Goal: Information Seeking & Learning: Learn about a topic

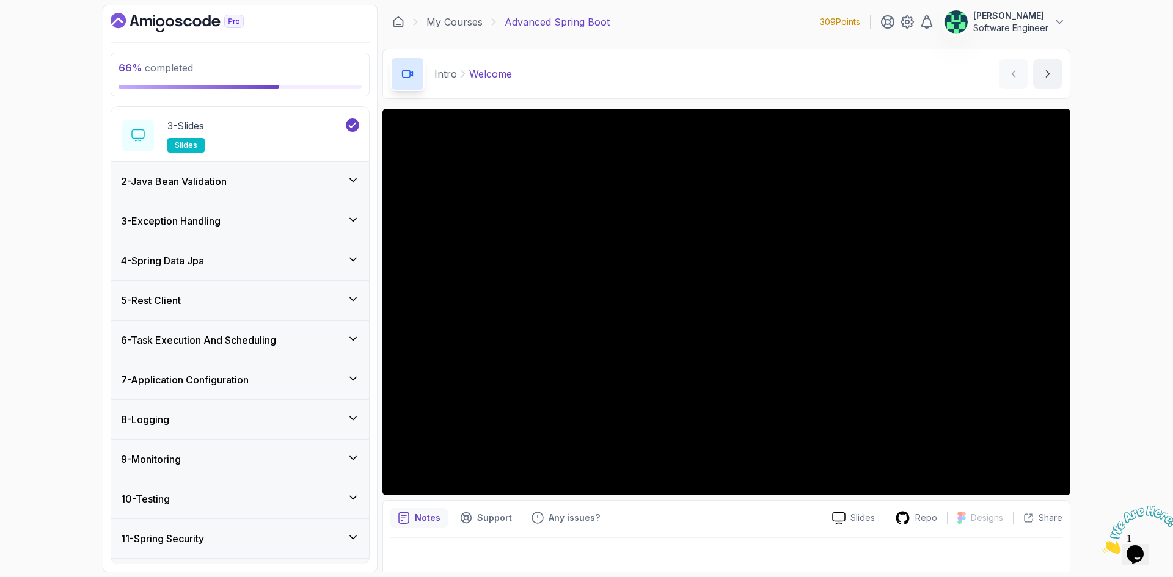
scroll to position [212, 0]
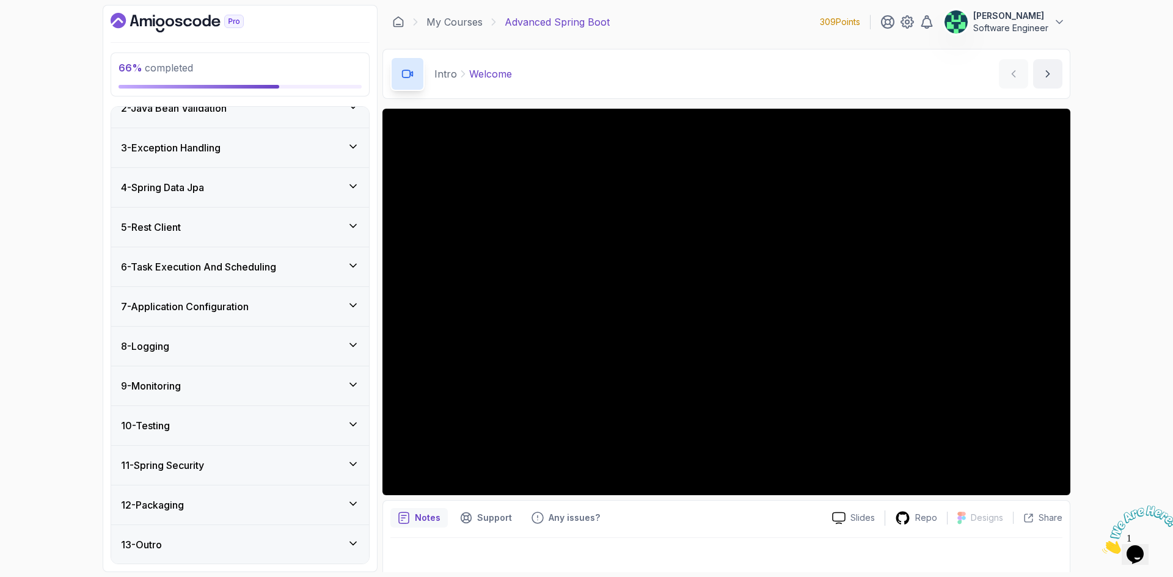
click at [234, 304] on h3 "7 - Application Configuration" at bounding box center [185, 306] width 128 height 15
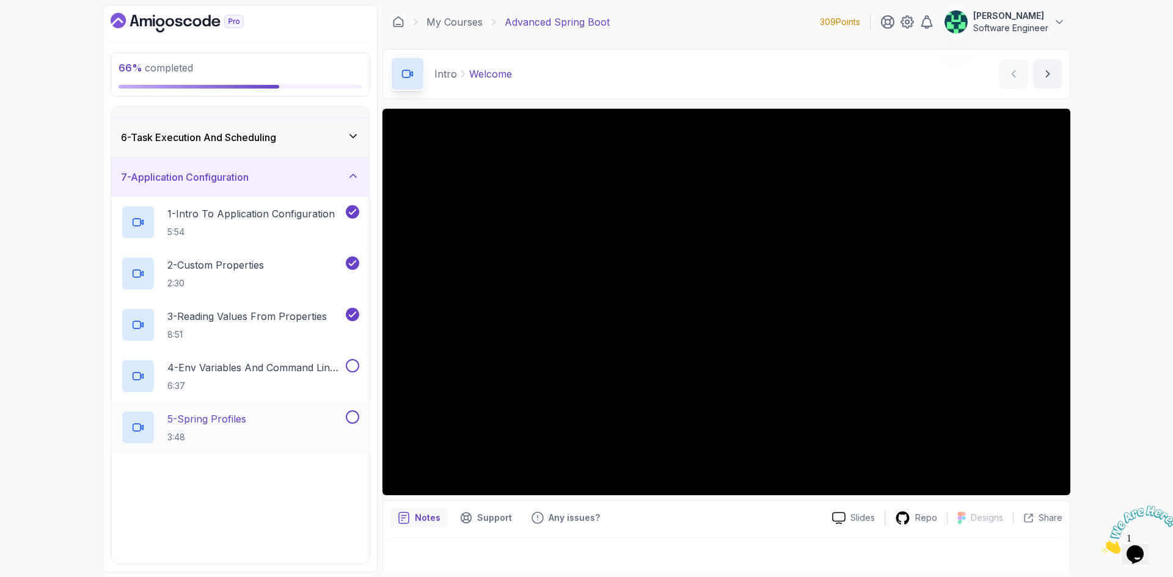
scroll to position [241, 0]
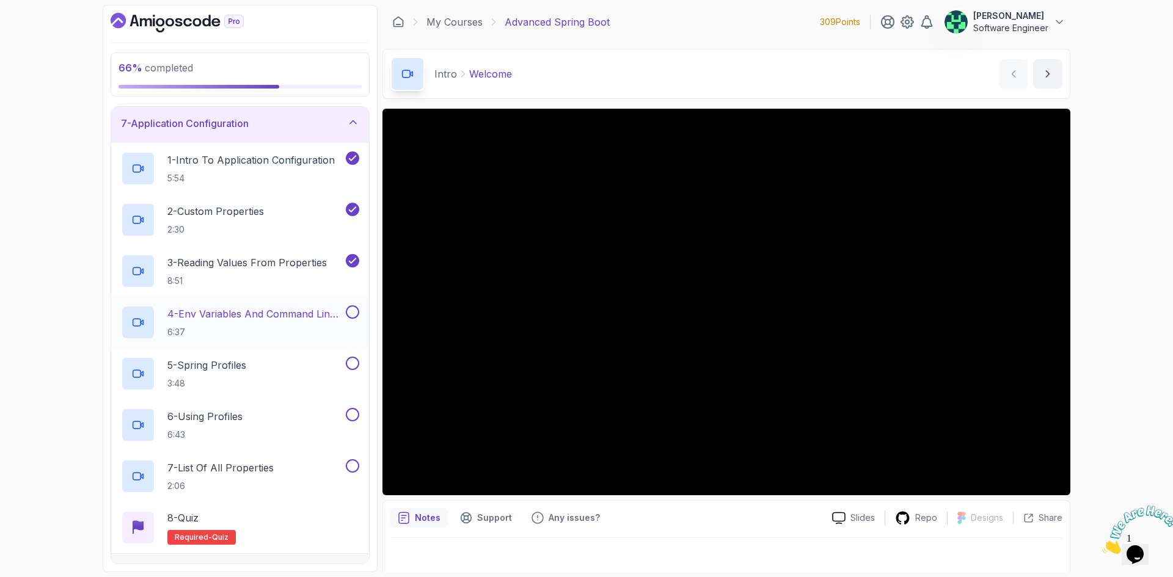
click at [237, 318] on p "4 - Env Variables And Command Line Arguments" at bounding box center [255, 314] width 176 height 15
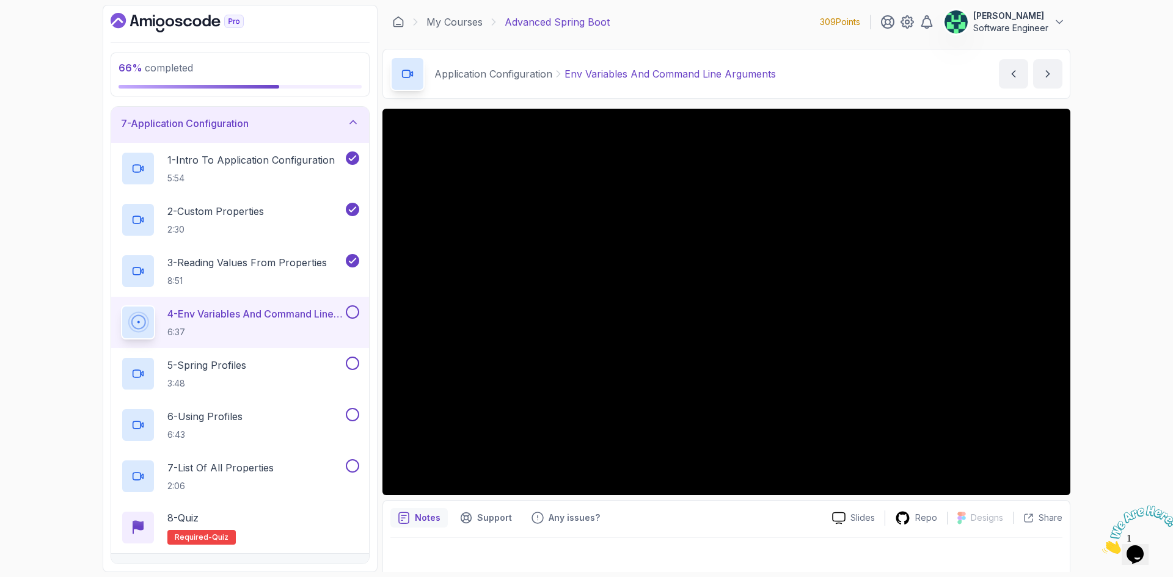
click at [1102, 545] on icon "Close" at bounding box center [1102, 550] width 0 height 10
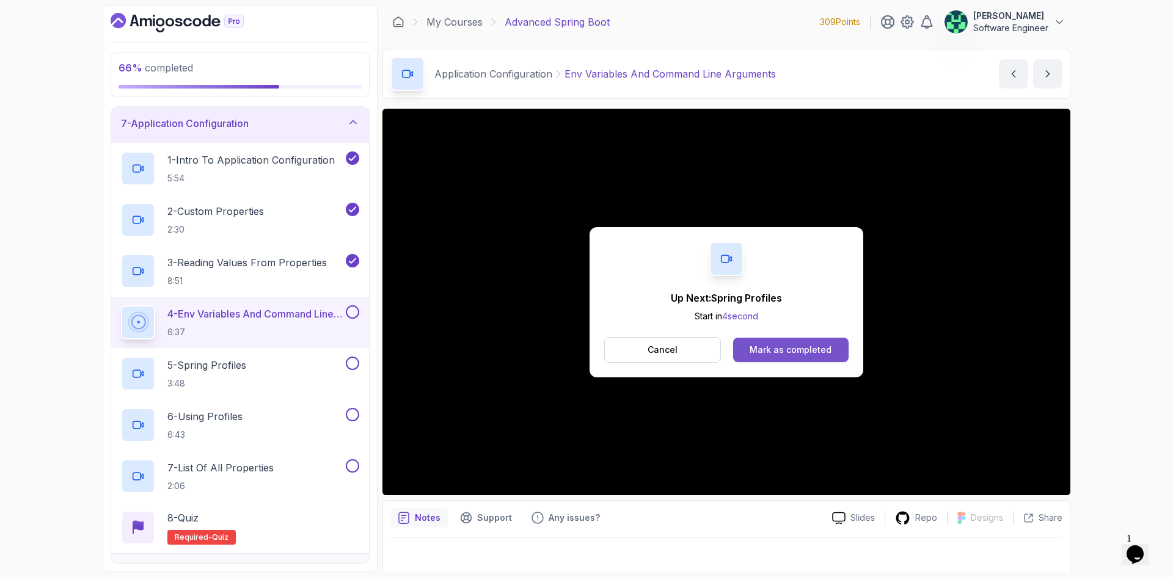
click at [775, 349] on div "Mark as completed" at bounding box center [790, 350] width 82 height 12
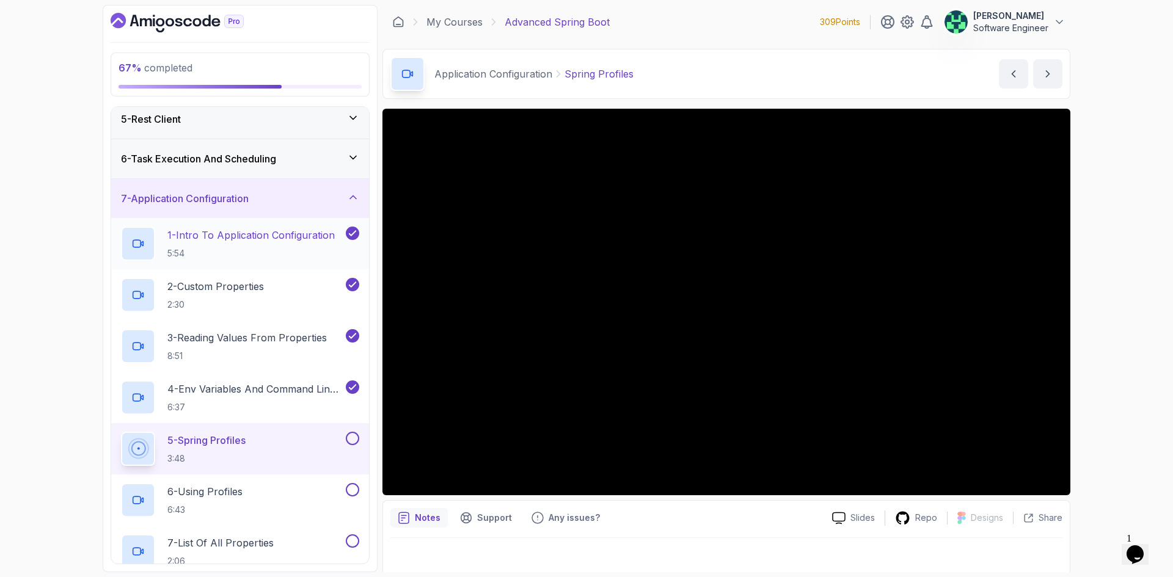
scroll to position [180, 0]
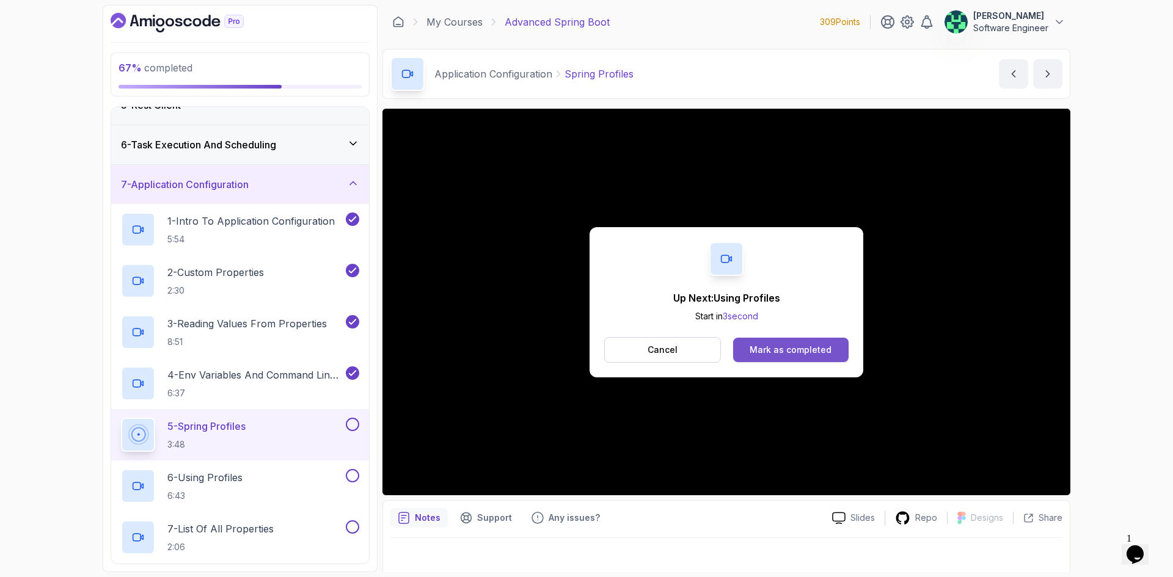
click at [785, 352] on div "Mark as completed" at bounding box center [790, 350] width 82 height 12
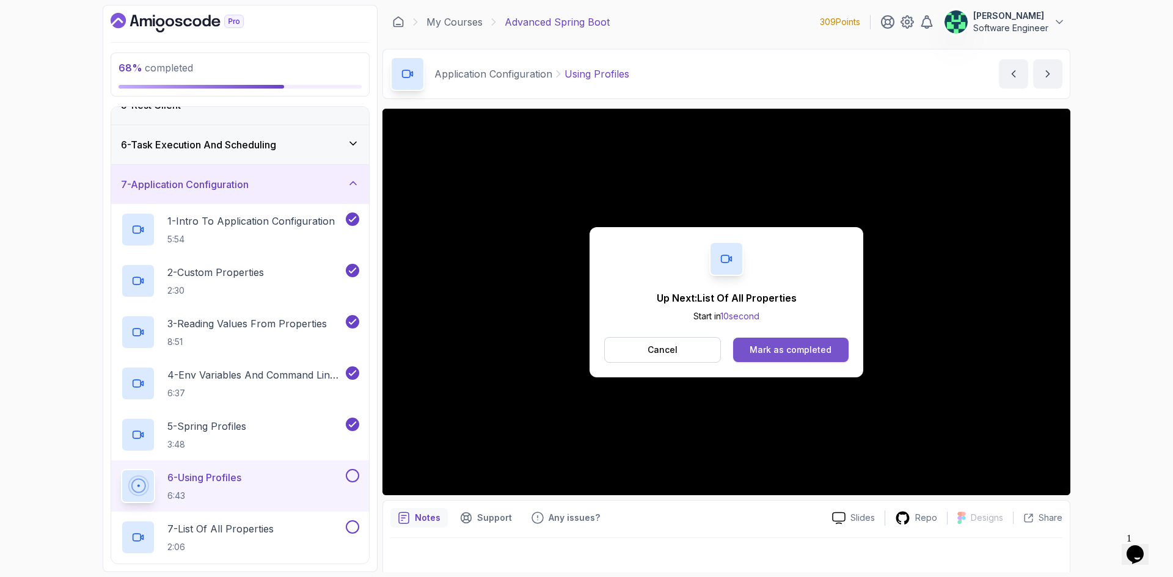
click at [792, 349] on div "Mark as completed" at bounding box center [790, 350] width 82 height 12
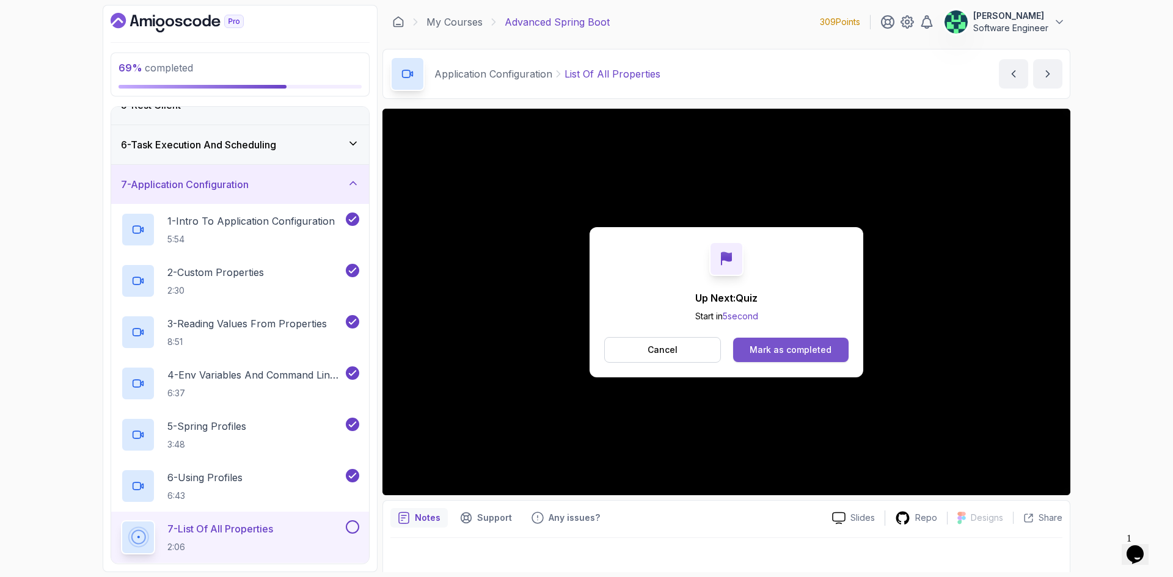
click at [794, 348] on div "Mark as completed" at bounding box center [790, 350] width 82 height 12
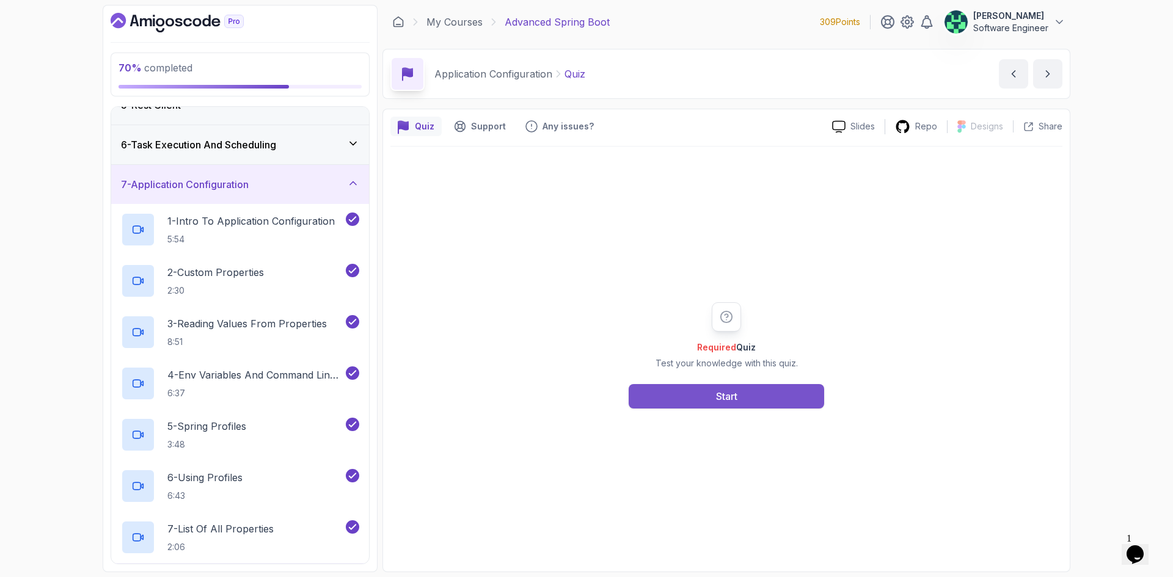
click at [729, 394] on div "Start" at bounding box center [726, 396] width 21 height 15
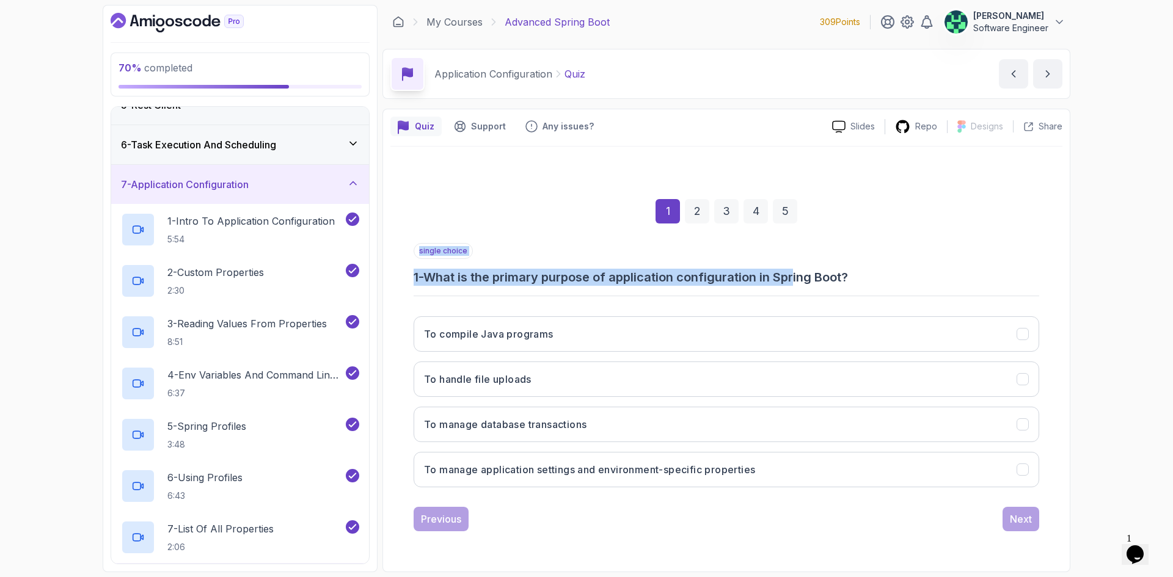
drag, startPoint x: 444, startPoint y: 286, endPoint x: 755, endPoint y: 283, distance: 310.9
click at [791, 279] on div "single choice 1 - What is the primary purpose of application configuration in S…" at bounding box center [726, 370] width 625 height 254
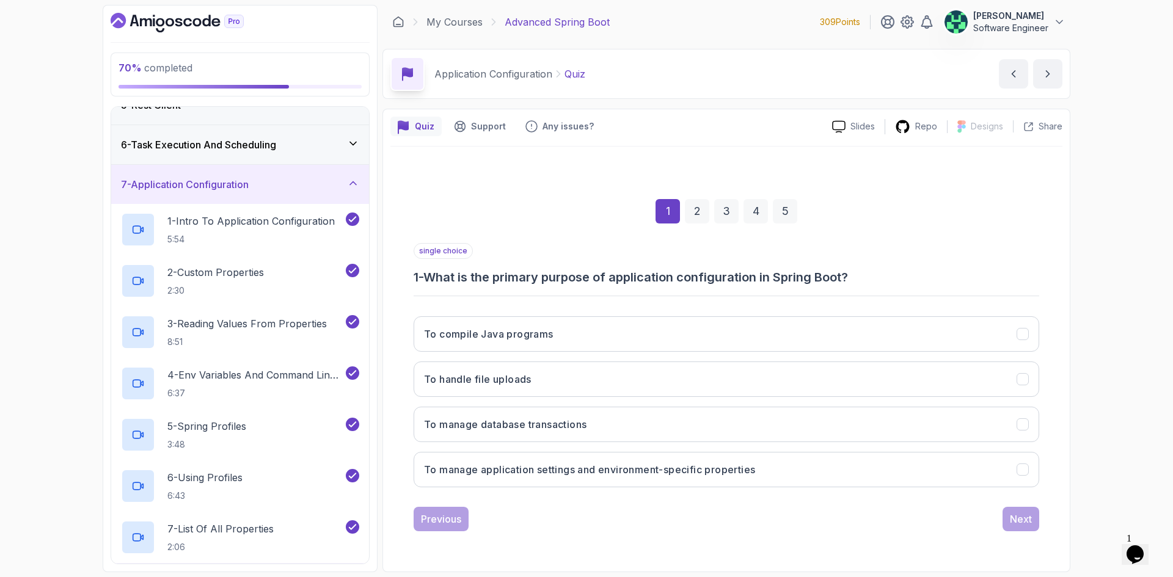
click at [674, 276] on h3 "1 - What is the primary purpose of application configuration in Spring Boot?" at bounding box center [726, 277] width 625 height 17
click at [641, 279] on h3 "1 - What is the primary purpose of application configuration in Spring Boot?" at bounding box center [726, 277] width 625 height 17
click at [641, 278] on h3 "1 - What is the primary purpose of application configuration in Spring Boot?" at bounding box center [726, 277] width 625 height 17
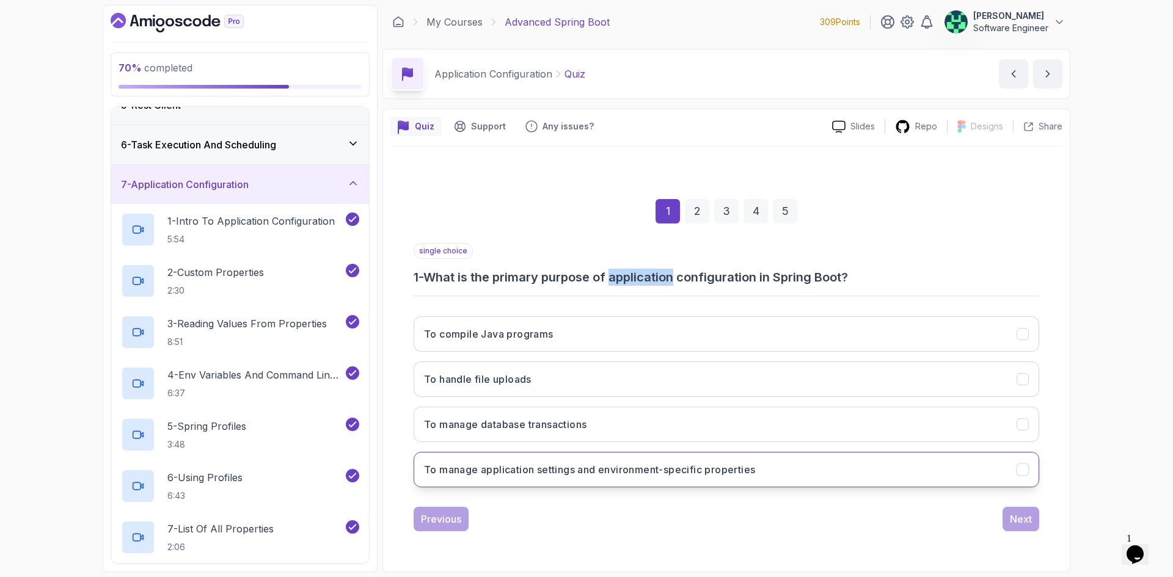
click at [567, 478] on button "To manage application settings and environment-specific properties" at bounding box center [726, 469] width 625 height 35
click at [1018, 530] on button "Next" at bounding box center [1020, 519] width 37 height 24
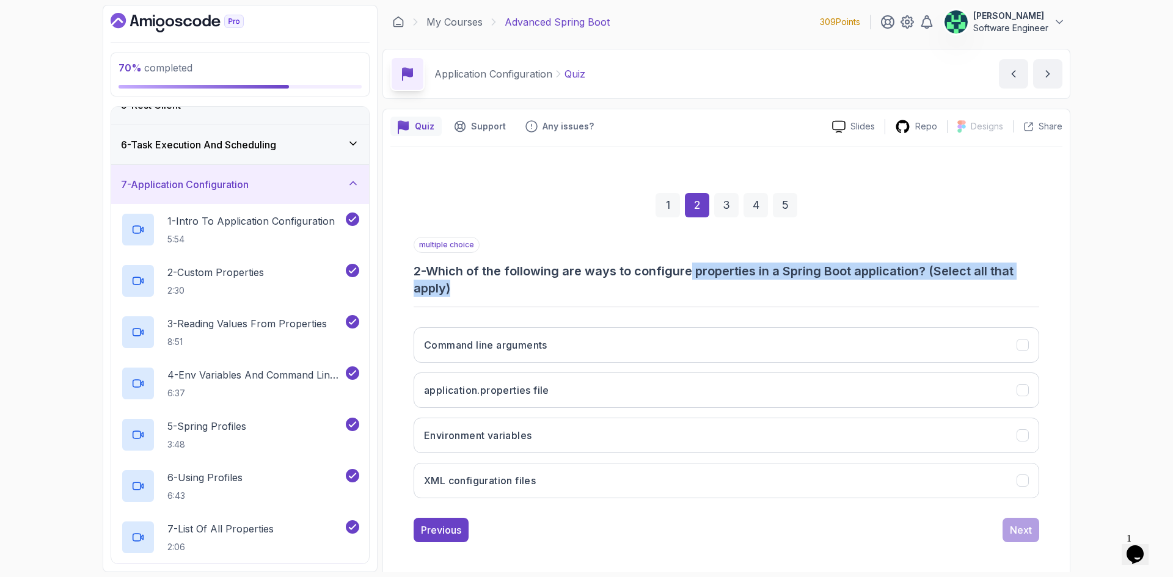
drag, startPoint x: 475, startPoint y: 280, endPoint x: 693, endPoint y: 266, distance: 217.9
click at [693, 266] on h3 "2 - Which of the following are ways to configure properties in a Spring Boot ap…" at bounding box center [726, 280] width 625 height 34
click at [636, 264] on h3 "2 - Which of the following are ways to configure properties in a Spring Boot ap…" at bounding box center [726, 280] width 625 height 34
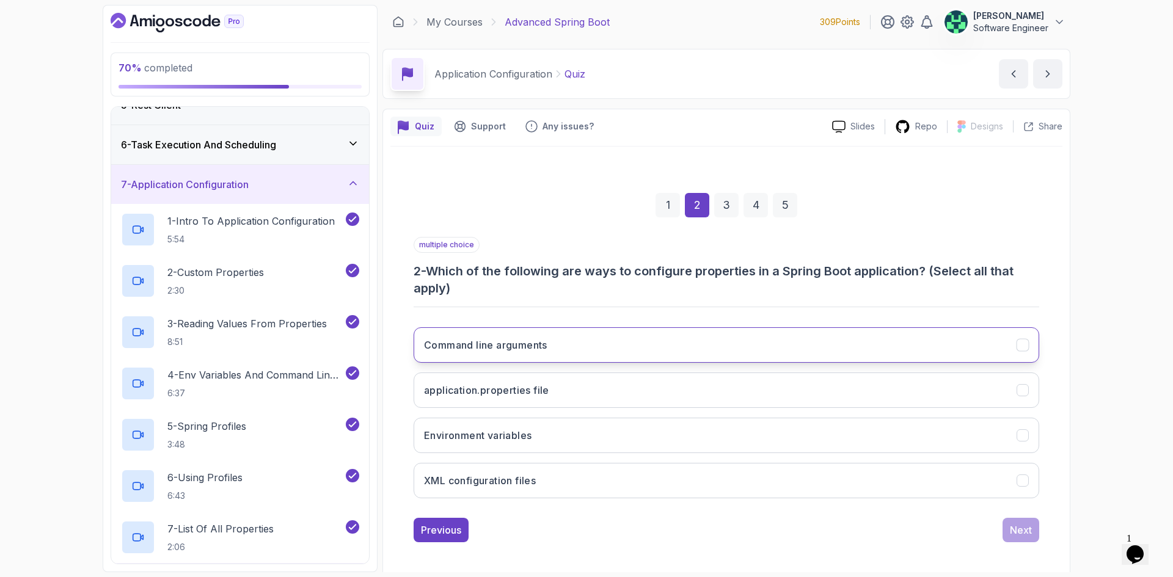
click at [567, 348] on button "Command line arguments" at bounding box center [726, 344] width 625 height 35
click at [554, 393] on button "application.properties file" at bounding box center [726, 390] width 625 height 35
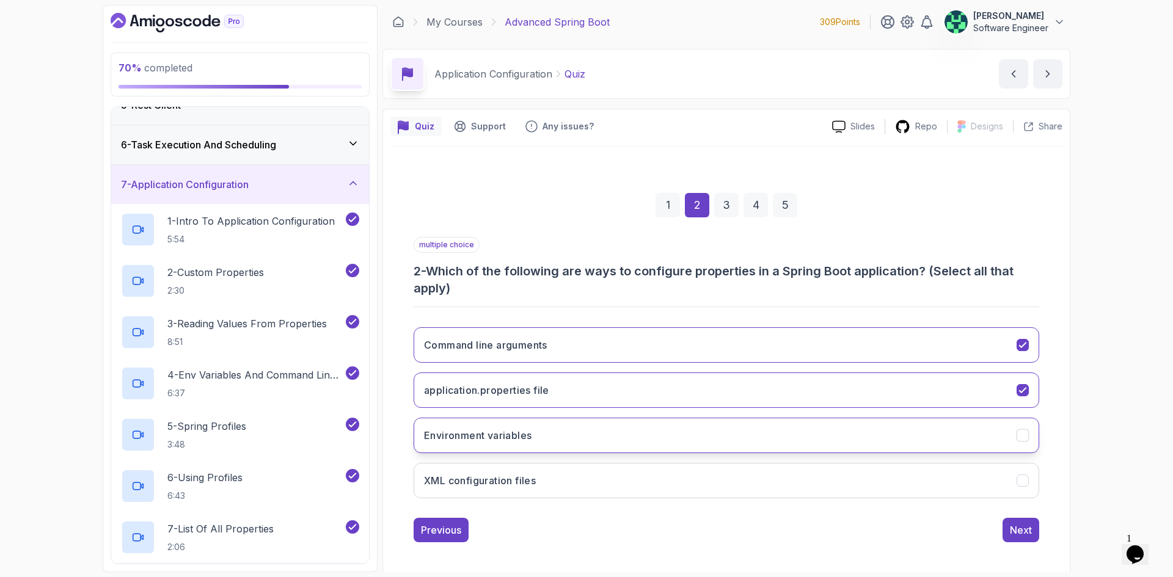
click at [537, 442] on button "Environment variables" at bounding box center [726, 435] width 625 height 35
click at [1029, 527] on div "Next" at bounding box center [1021, 530] width 22 height 15
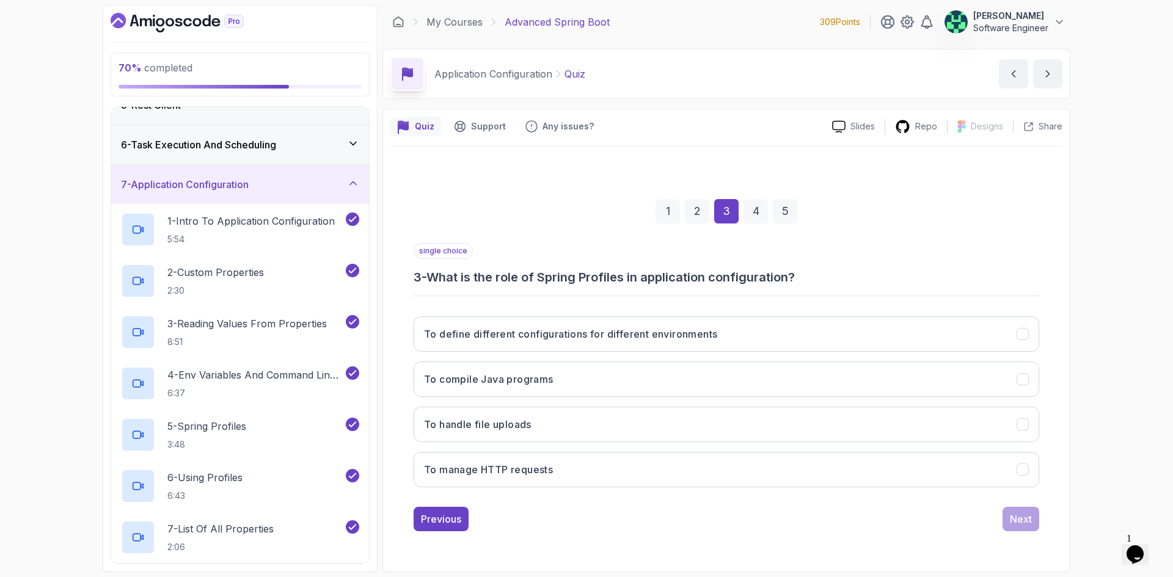
click at [591, 352] on div "To define different configurations for different environments To compile Java p…" at bounding box center [726, 402] width 625 height 191
click at [596, 345] on button "To define different configurations for different environments" at bounding box center [726, 333] width 625 height 35
click at [1008, 527] on button "Next" at bounding box center [1020, 519] width 37 height 24
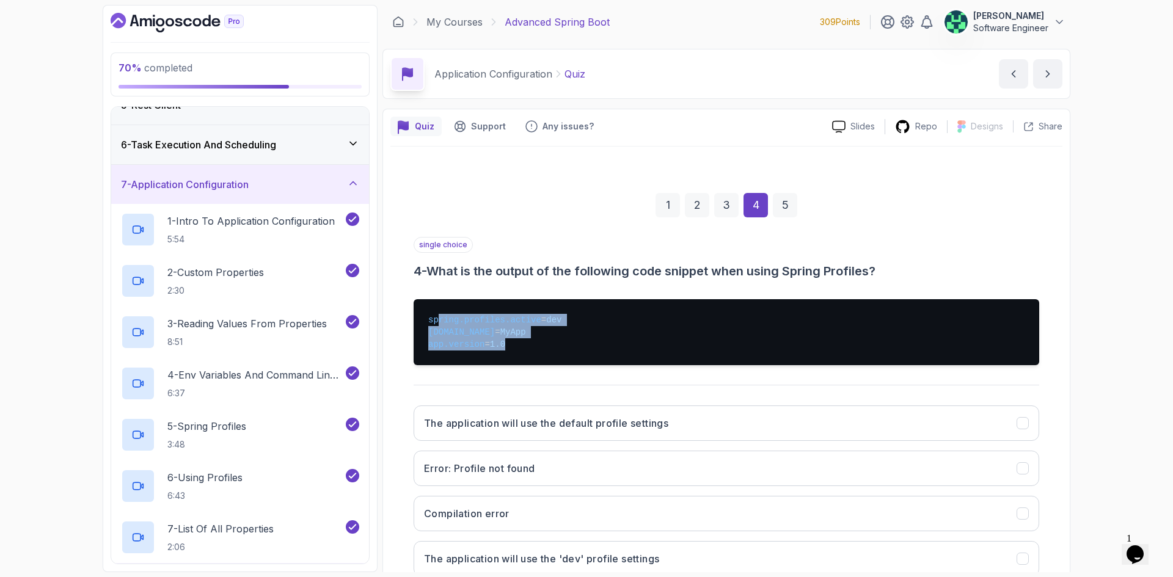
drag, startPoint x: 436, startPoint y: 318, endPoint x: 553, endPoint y: 345, distance: 120.3
click at [553, 345] on pre "spring.profiles.active = dev [DOMAIN_NAME] = MyApp app.version = 1.0" at bounding box center [726, 332] width 625 height 66
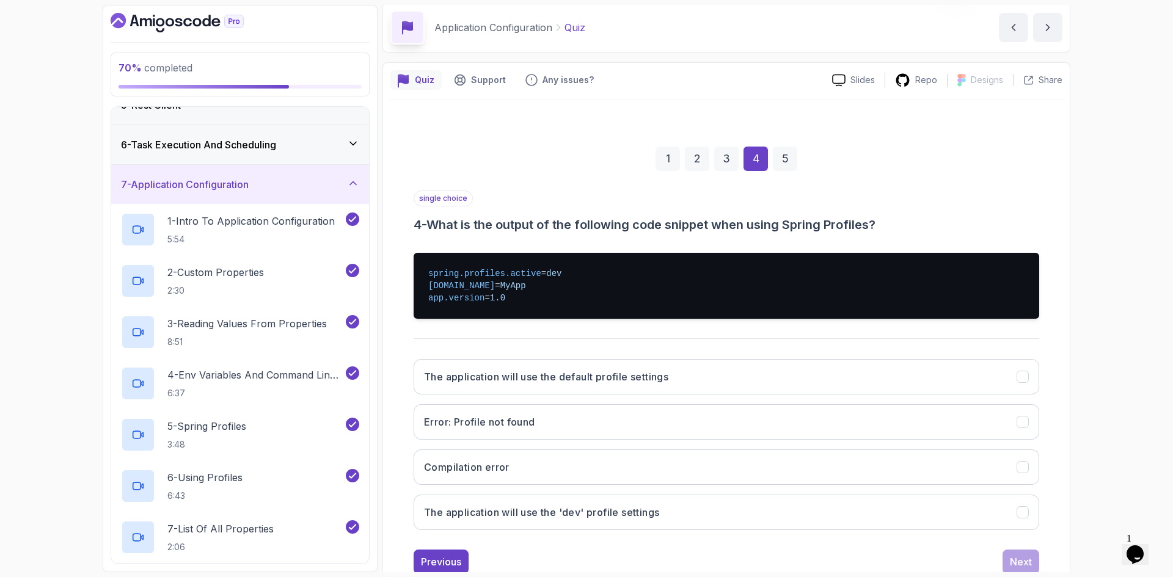
scroll to position [83, 0]
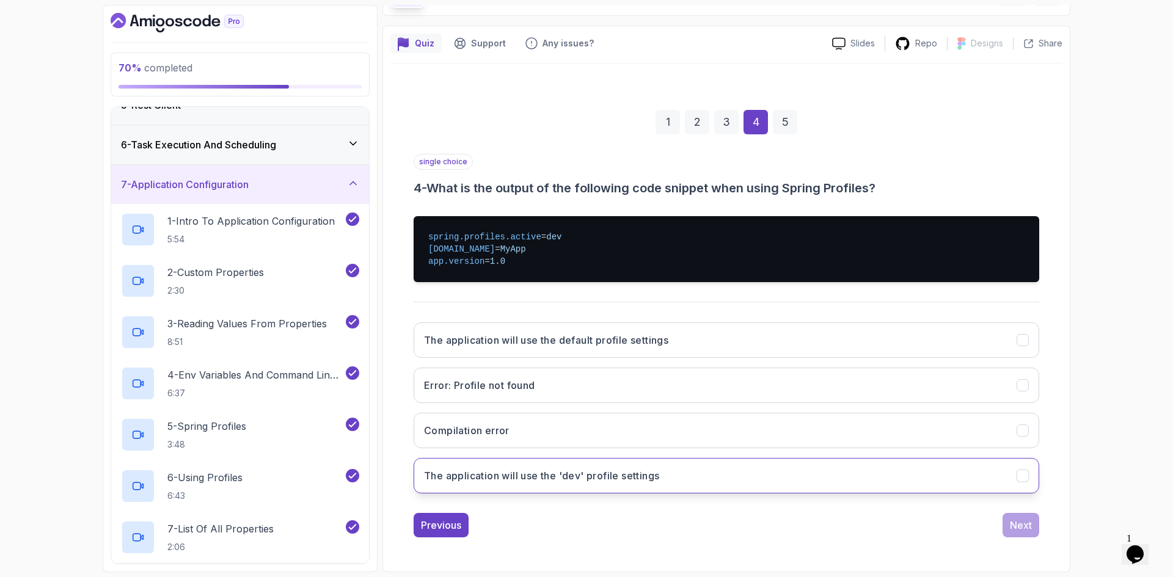
click at [591, 484] on button "The application will use the 'dev' profile settings" at bounding box center [726, 475] width 625 height 35
click at [1005, 518] on button "Next" at bounding box center [1020, 525] width 37 height 24
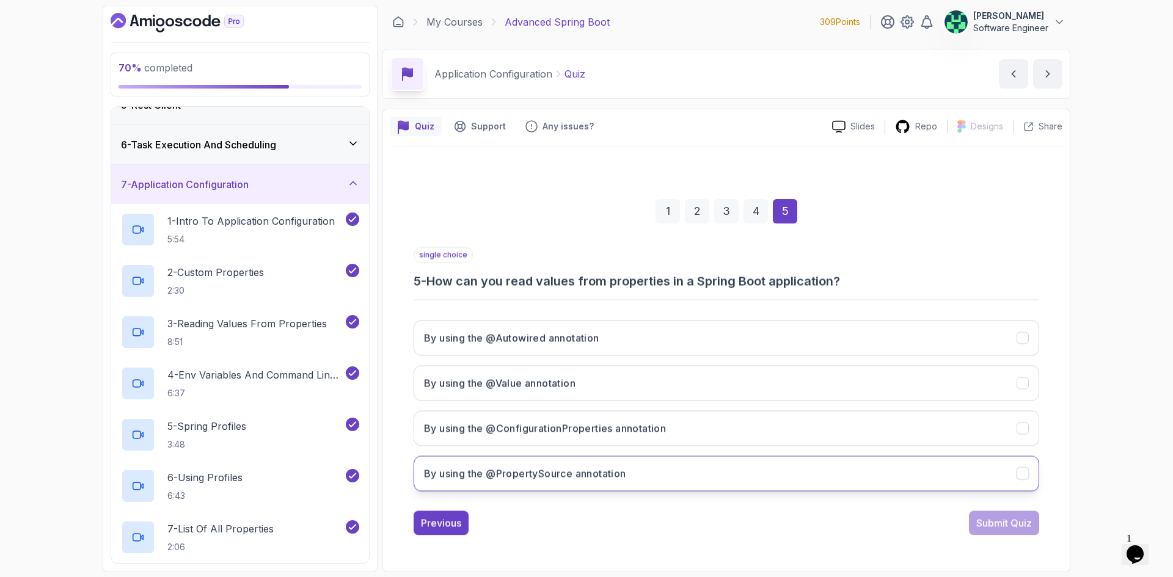
scroll to position [0, 0]
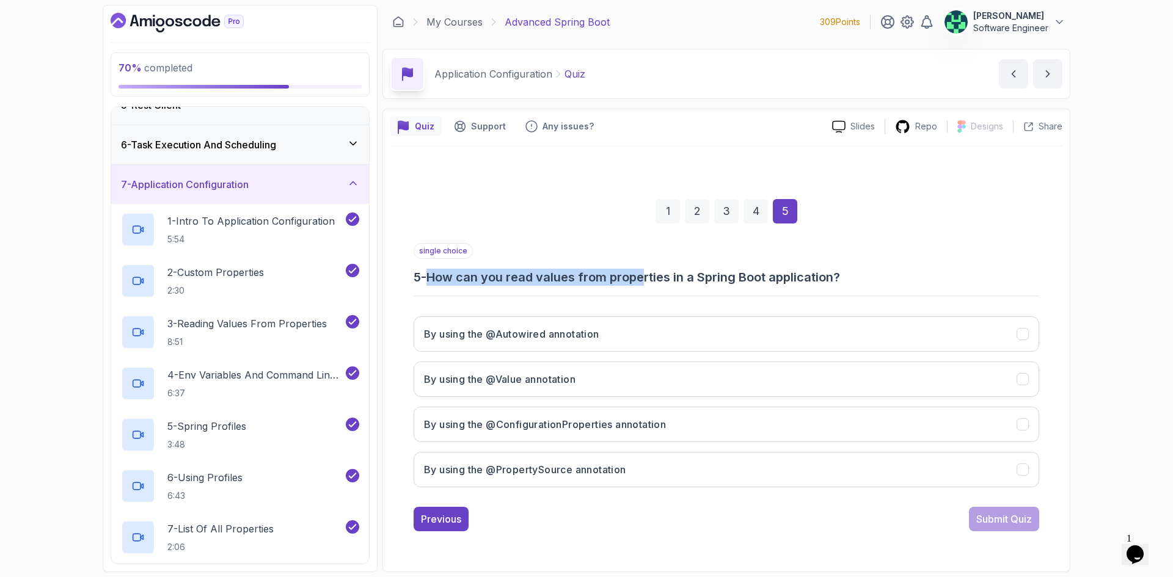
drag, startPoint x: 434, startPoint y: 271, endPoint x: 647, endPoint y: 281, distance: 214.0
click at [647, 281] on h3 "5 - How can you read values from properties in a Spring Boot application?" at bounding box center [726, 277] width 625 height 17
click at [646, 382] on button "By using the @Value annotation" at bounding box center [726, 379] width 625 height 35
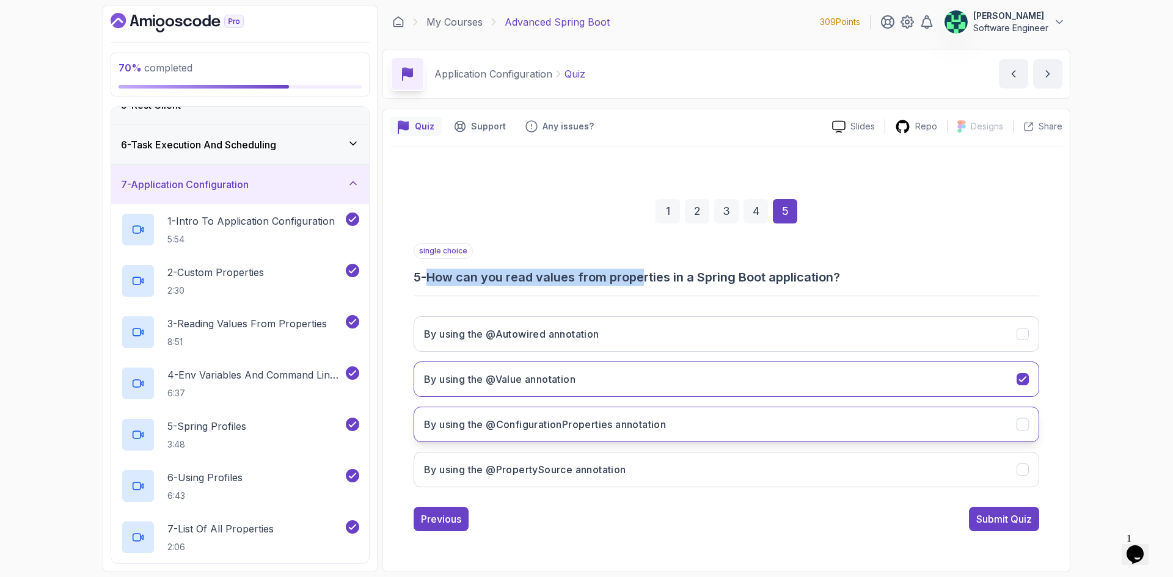
click at [555, 421] on h3 "By using the @ConfigurationProperties annotation" at bounding box center [545, 424] width 242 height 15
click at [581, 373] on button "By using the @Value annotation" at bounding box center [726, 379] width 625 height 35
click at [994, 522] on div "Submit Quiz" at bounding box center [1004, 519] width 56 height 15
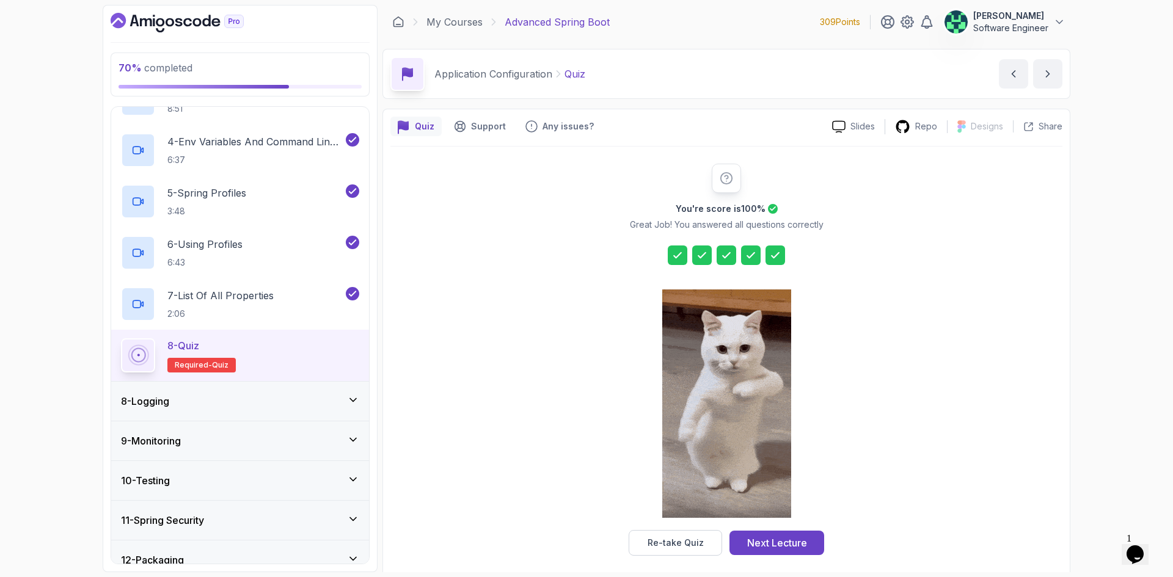
scroll to position [425, 0]
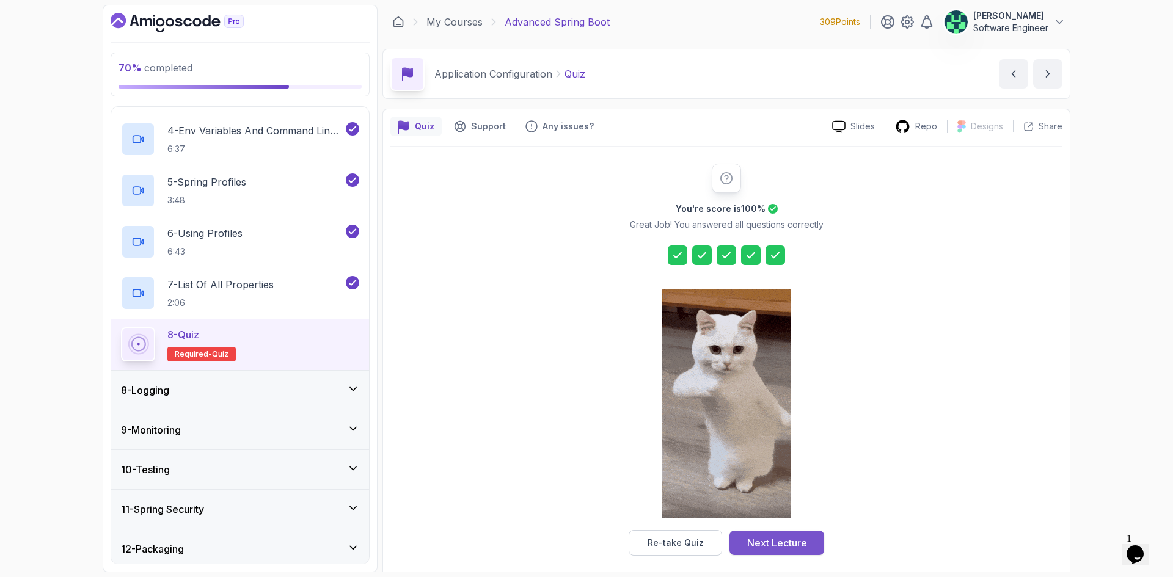
click at [789, 546] on div "Next Lecture" at bounding box center [777, 543] width 60 height 15
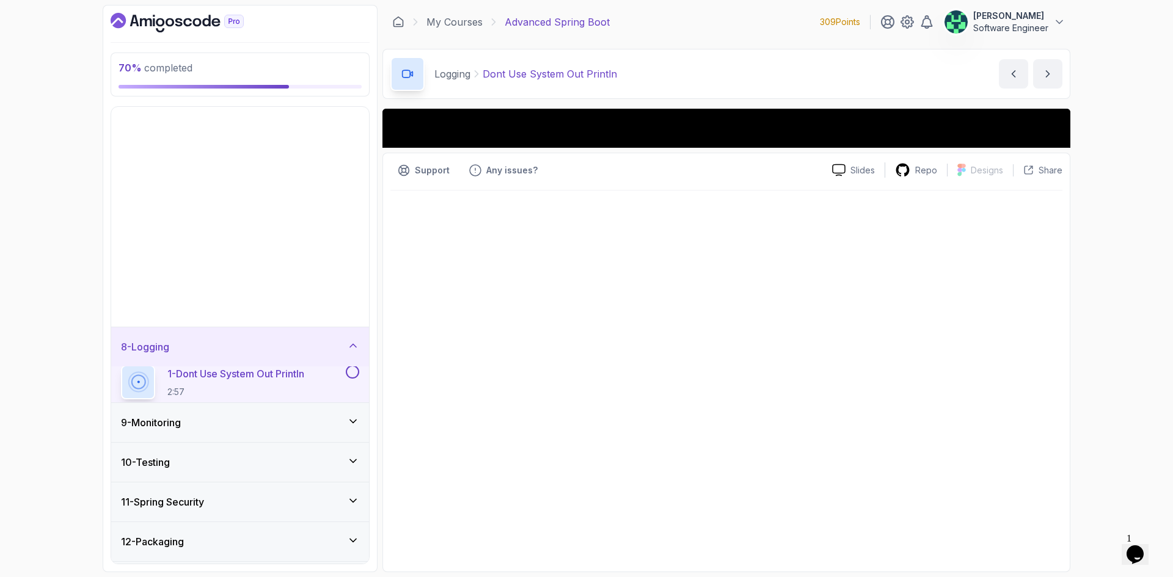
scroll to position [59, 0]
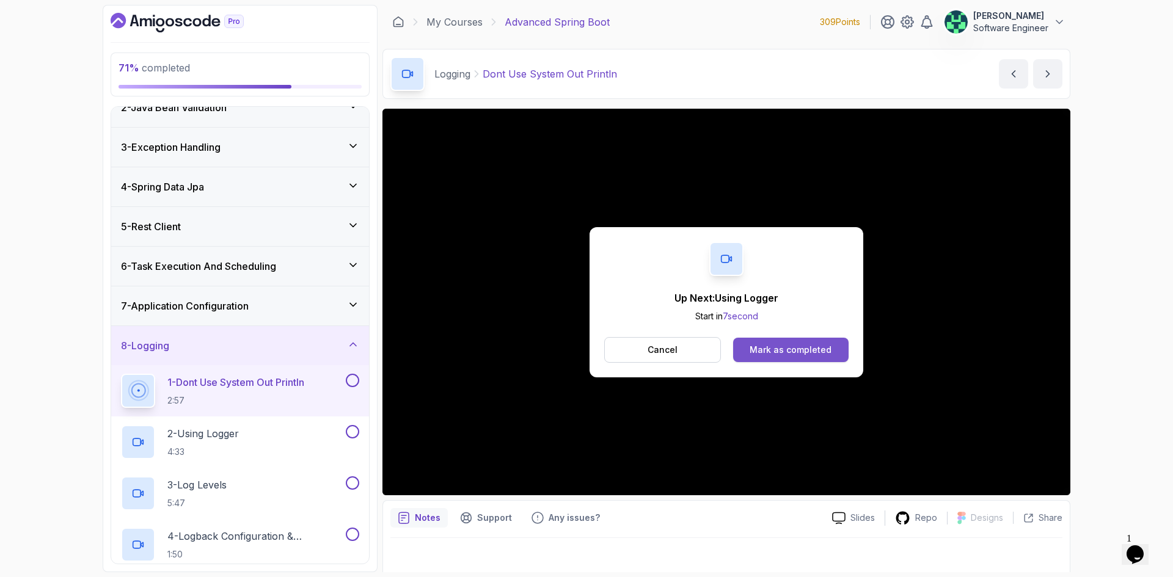
click at [799, 340] on button "Mark as completed" at bounding box center [790, 350] width 115 height 24
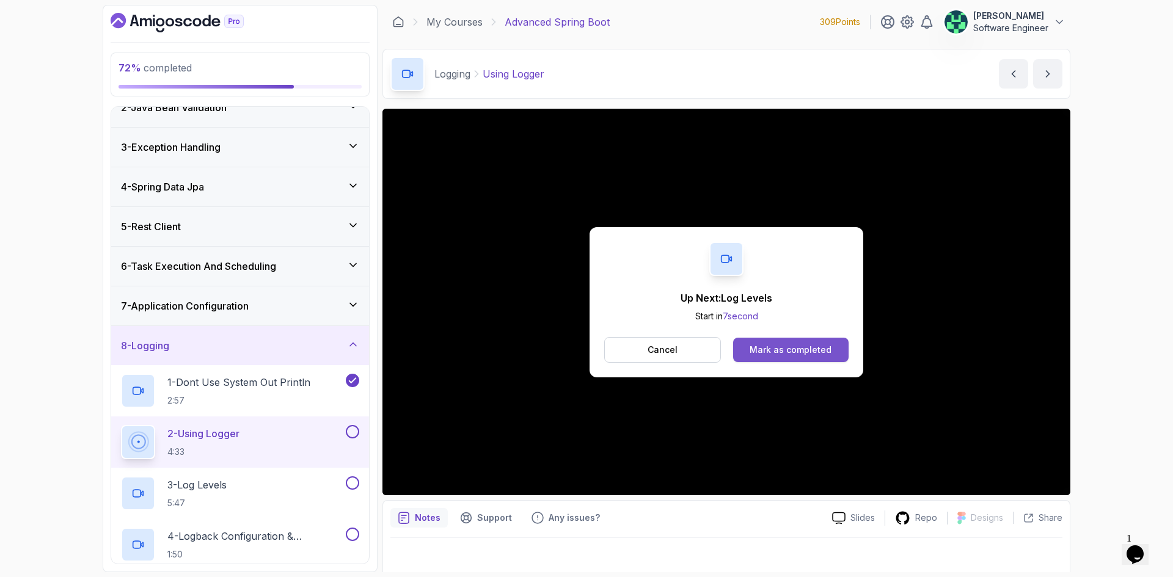
click at [807, 359] on button "Mark as completed" at bounding box center [790, 350] width 115 height 24
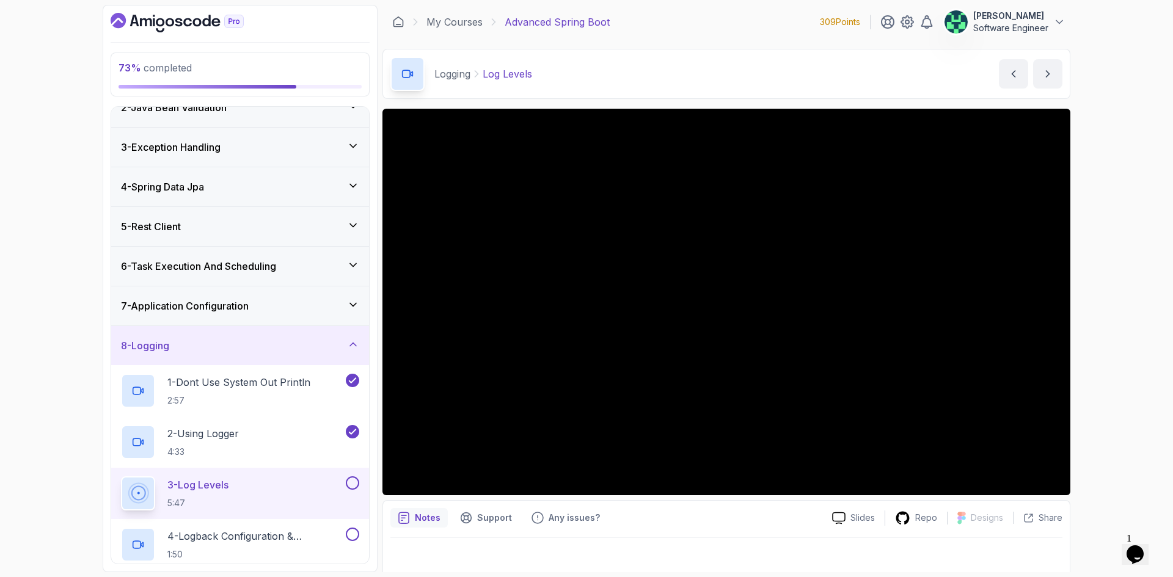
click at [724, 552] on div at bounding box center [726, 555] width 672 height 34
click at [1121, 249] on div "73 % completed 1 - Intro 2 - Java Bean Validation 3 - Exception Handling 4 - Sp…" at bounding box center [586, 288] width 1173 height 577
